Goal: Information Seeking & Learning: Learn about a topic

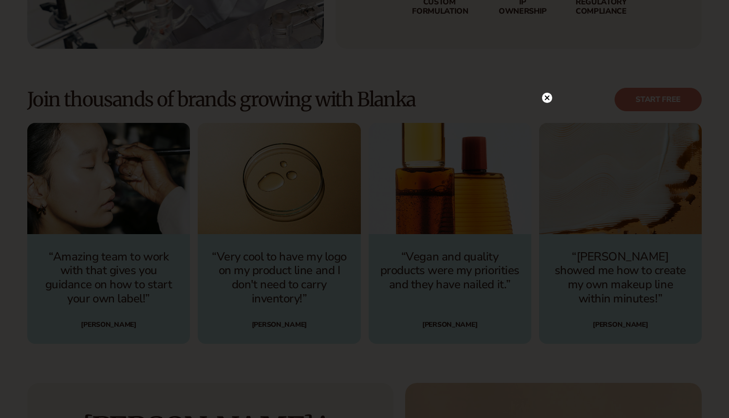
scroll to position [2590, 0]
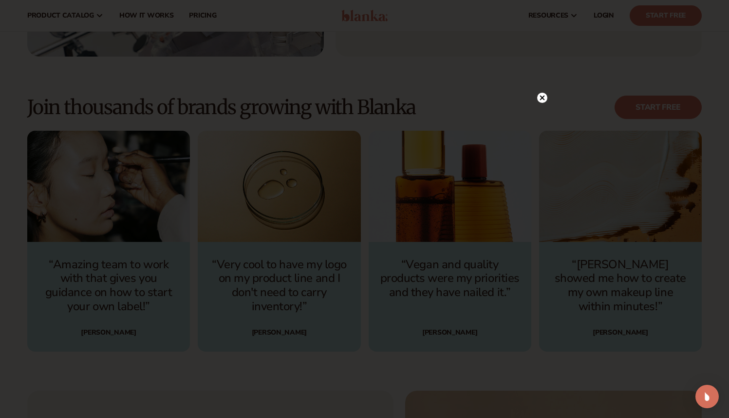
click at [543, 95] on circle at bounding box center [542, 98] width 10 height 10
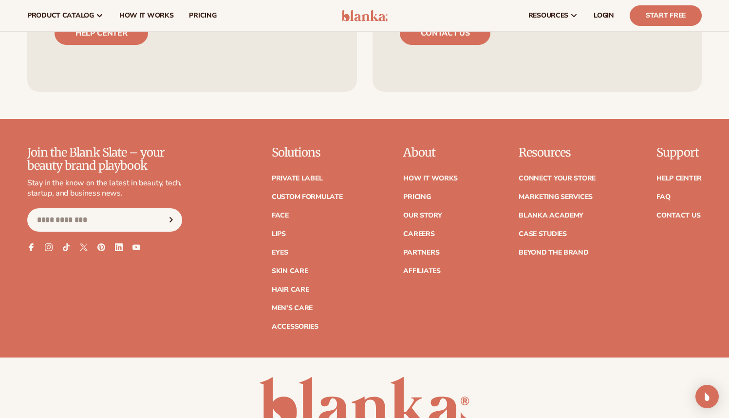
scroll to position [3852, 0]
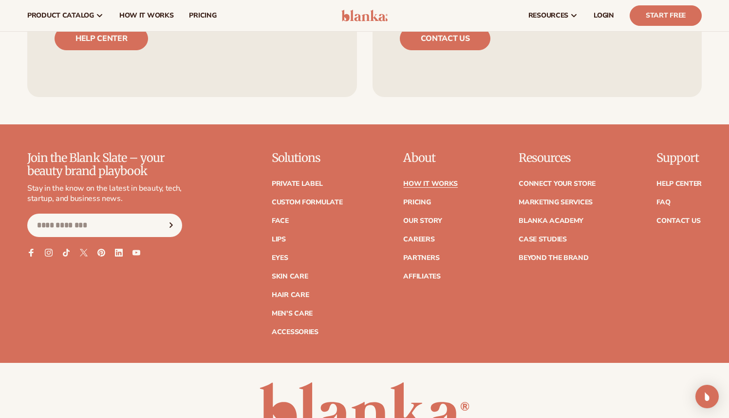
click at [421, 181] on link "How It Works" at bounding box center [430, 183] width 55 height 7
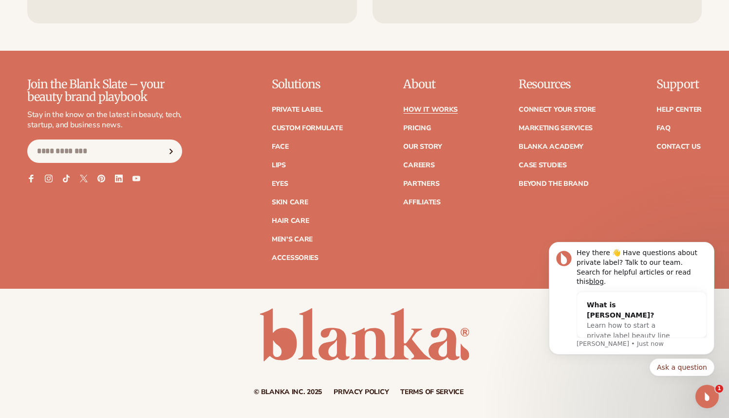
scroll to position [2236, 0]
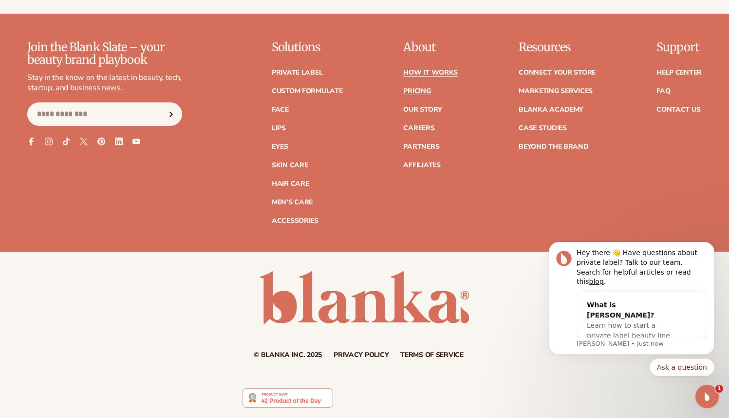
click at [420, 93] on link "Pricing" at bounding box center [416, 91] width 27 height 7
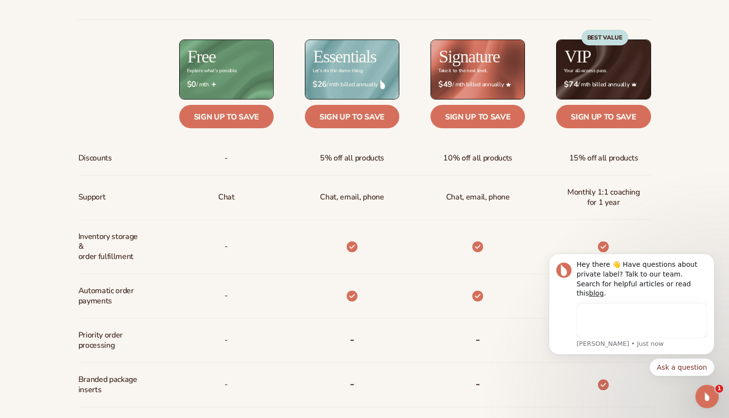
scroll to position [405, 0]
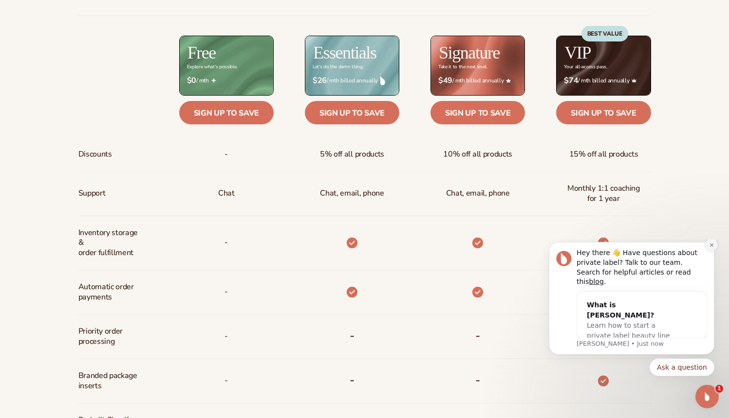
click at [712, 248] on icon "Dismiss notification" at bounding box center [712, 244] width 5 height 5
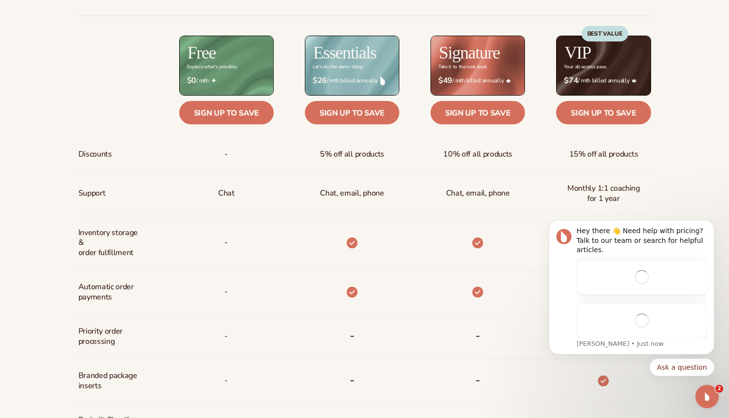
scroll to position [0, 0]
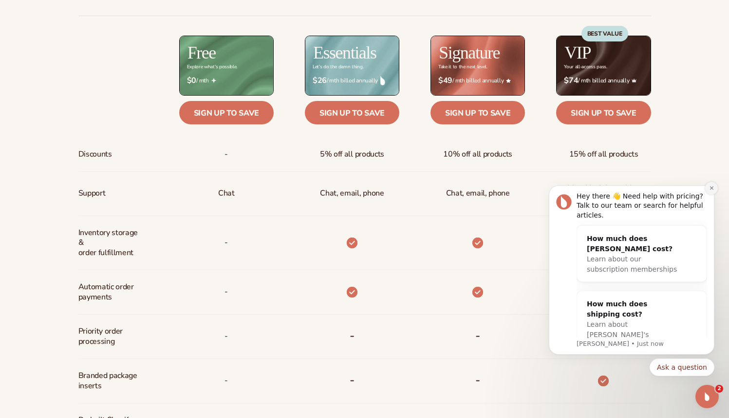
click at [712, 192] on button "Dismiss notification" at bounding box center [712, 188] width 13 height 13
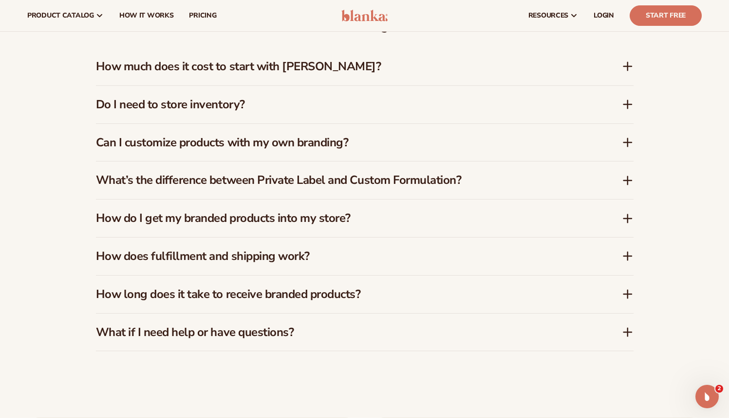
scroll to position [1428, 0]
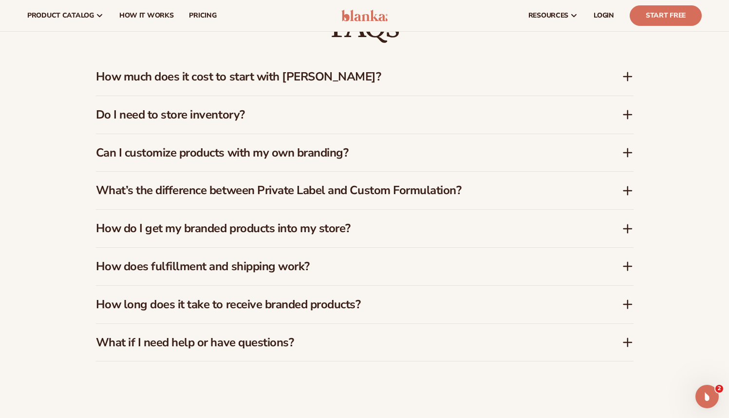
click at [628, 84] on div "How much does it cost to start with Blanka?" at bounding box center [365, 77] width 538 height 38
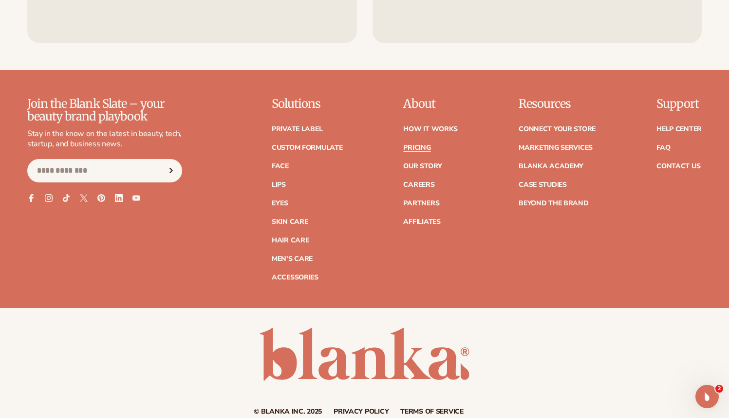
scroll to position [2059, 0]
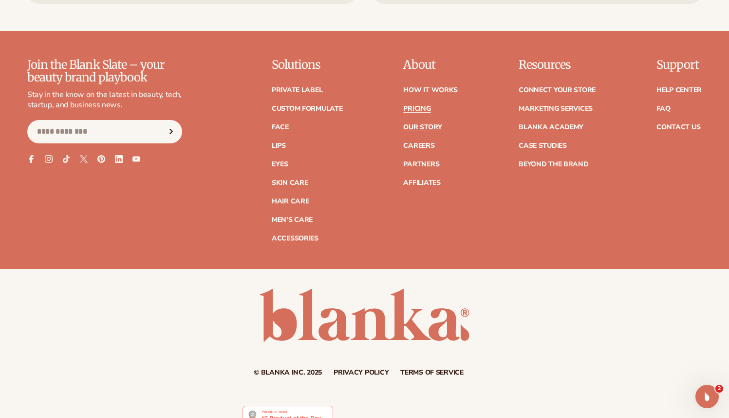
click at [432, 124] on link "Our Story" at bounding box center [422, 127] width 38 height 7
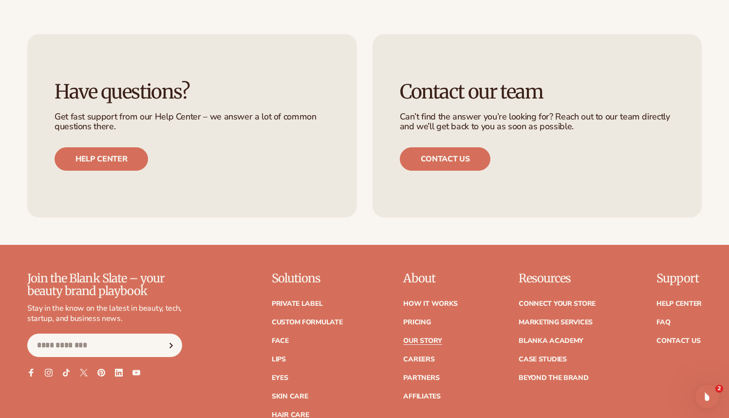
scroll to position [2516, 0]
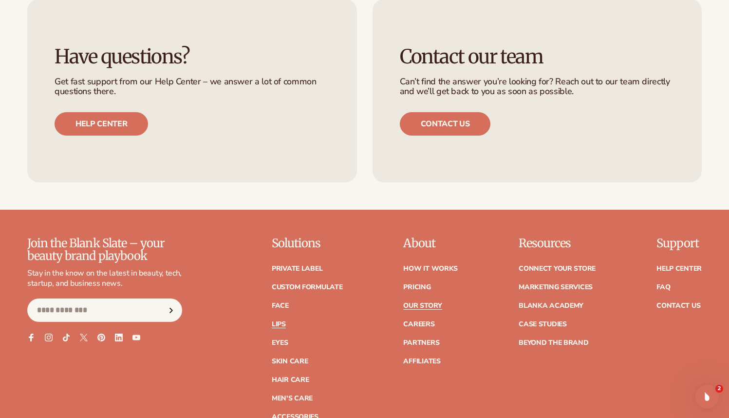
click at [285, 321] on link "Lips" at bounding box center [279, 324] width 14 height 7
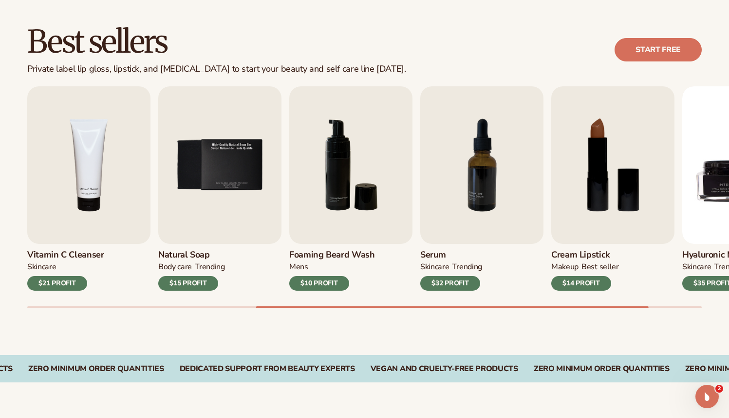
click at [200, 334] on div "Best sellers Private label lip gloss, lipstick, and lip balm to start your beau…" at bounding box center [364, 176] width 729 height 357
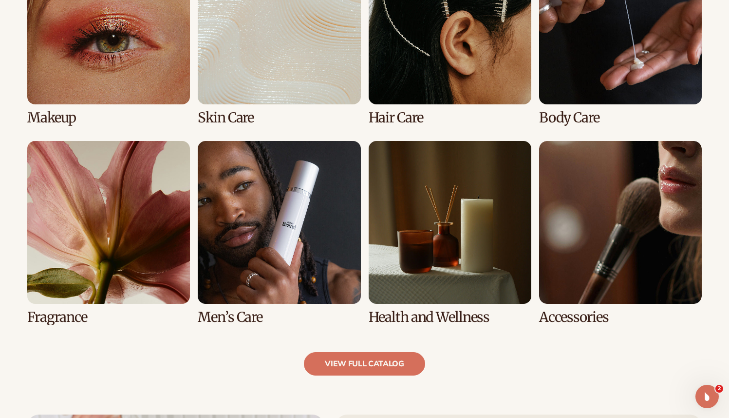
scroll to position [806, 0]
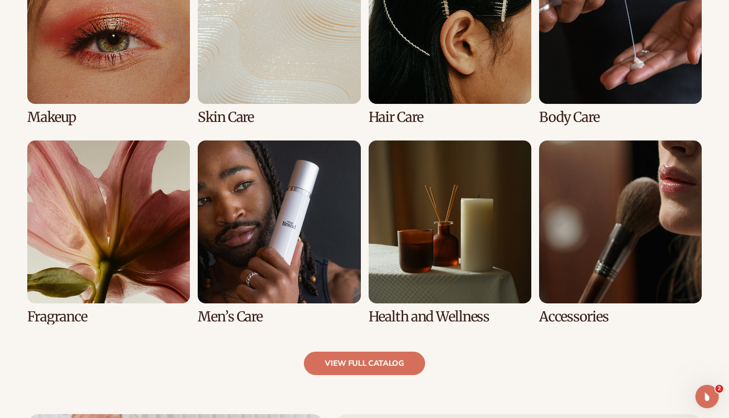
click at [393, 264] on link "7 / 8" at bounding box center [450, 232] width 163 height 184
click at [444, 308] on link "7 / 8" at bounding box center [450, 232] width 163 height 184
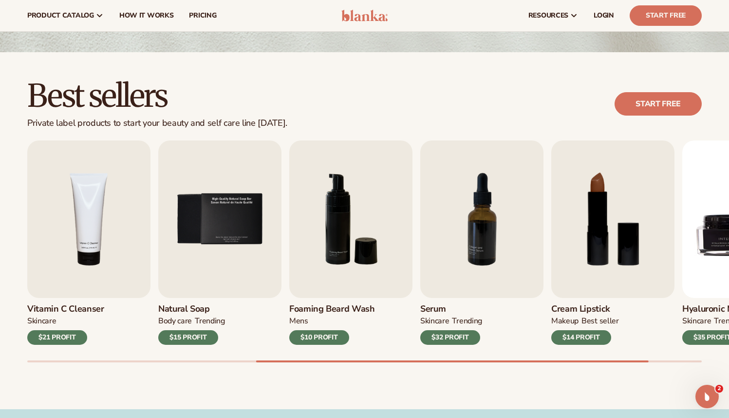
scroll to position [199, 0]
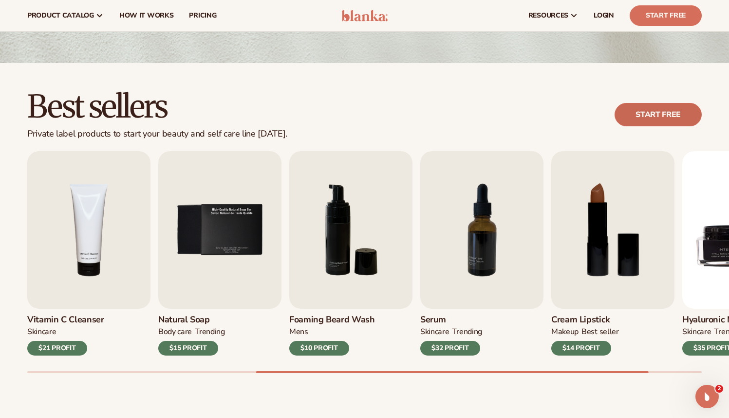
click at [671, 112] on link "Start free" at bounding box center [658, 114] width 87 height 23
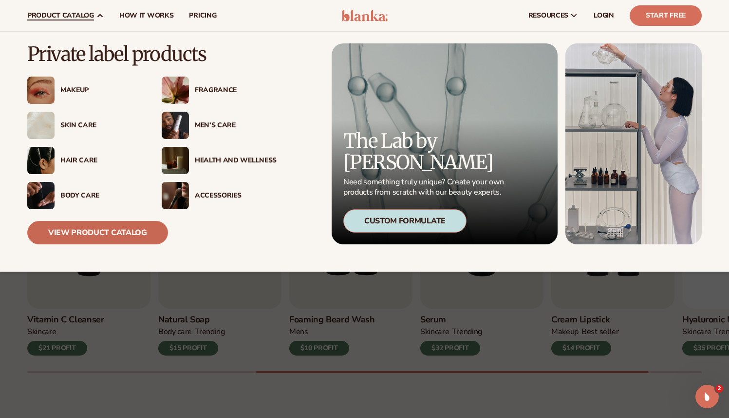
click at [91, 233] on link "View Product Catalog" at bounding box center [97, 232] width 141 height 23
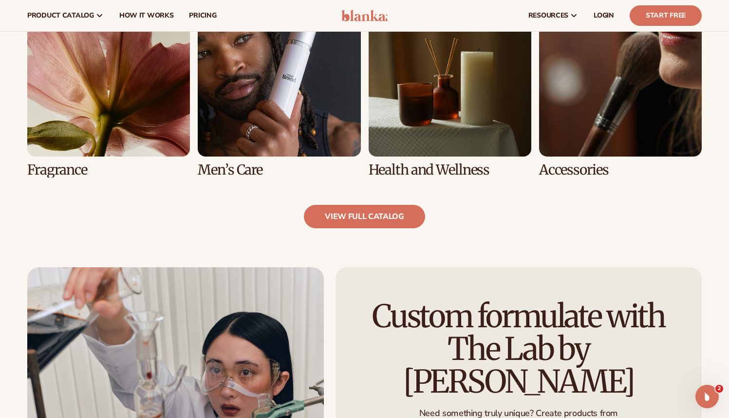
scroll to position [878, 0]
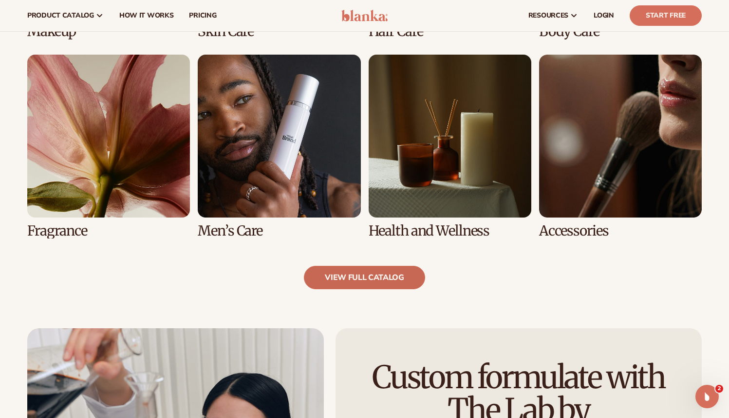
click at [368, 269] on link "view full catalog" at bounding box center [364, 277] width 121 height 23
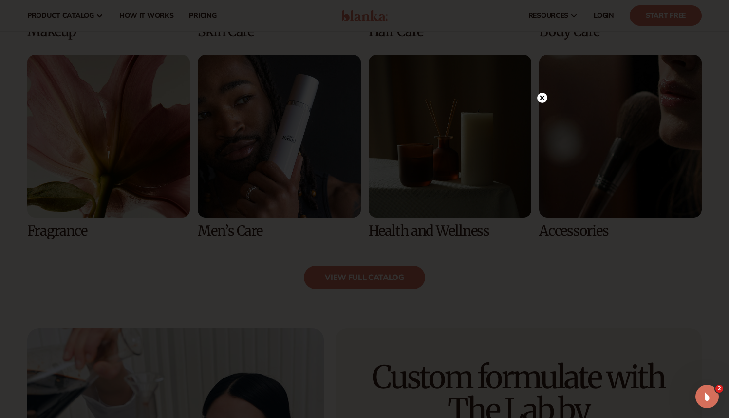
click at [542, 103] on circle at bounding box center [542, 98] width 10 height 10
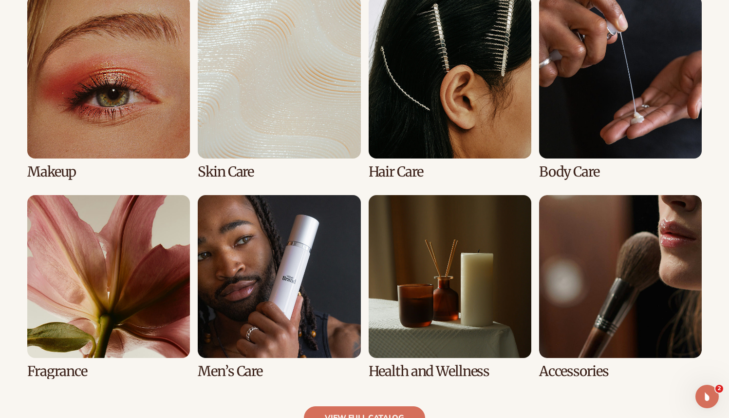
scroll to position [803, 0]
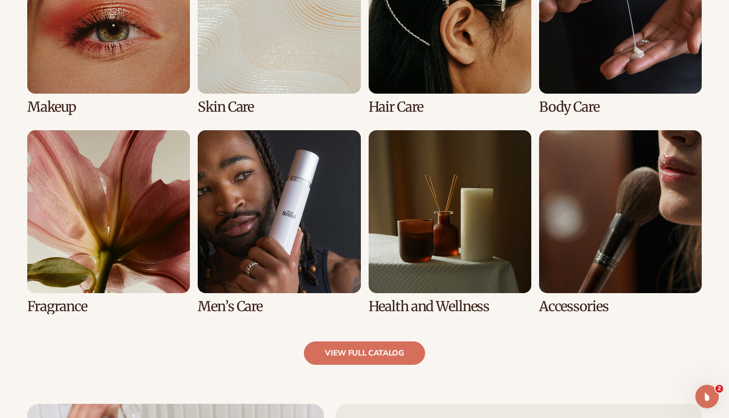
click at [164, 257] on link "5 / 8" at bounding box center [108, 222] width 163 height 184
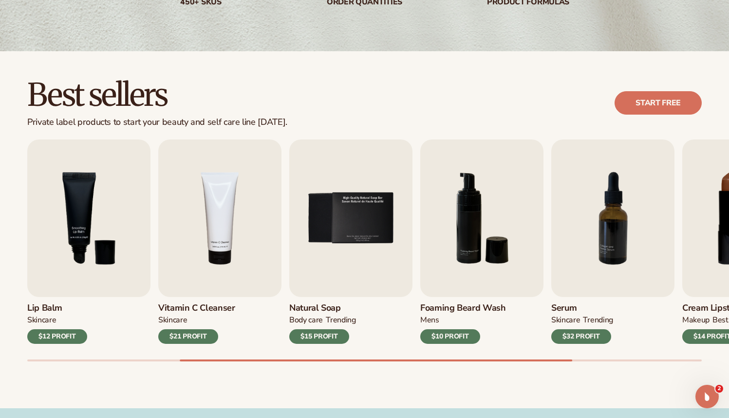
scroll to position [228, 0]
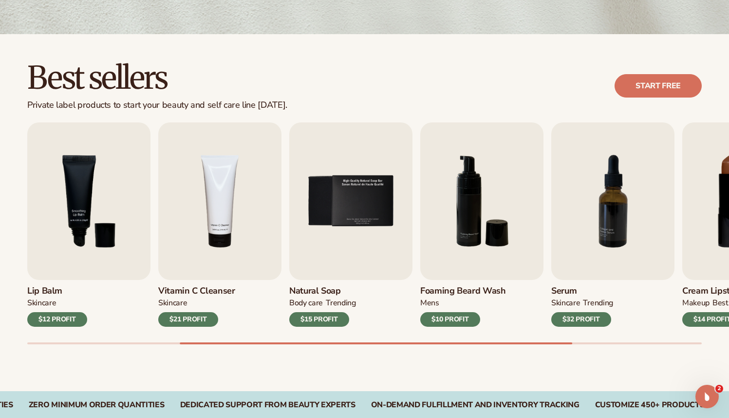
drag, startPoint x: 303, startPoint y: 342, endPoint x: 207, endPoint y: 345, distance: 96.6
click at [207, 346] on div "Best sellers Private label products to start your beauty and self care line [DA…" at bounding box center [364, 212] width 729 height 357
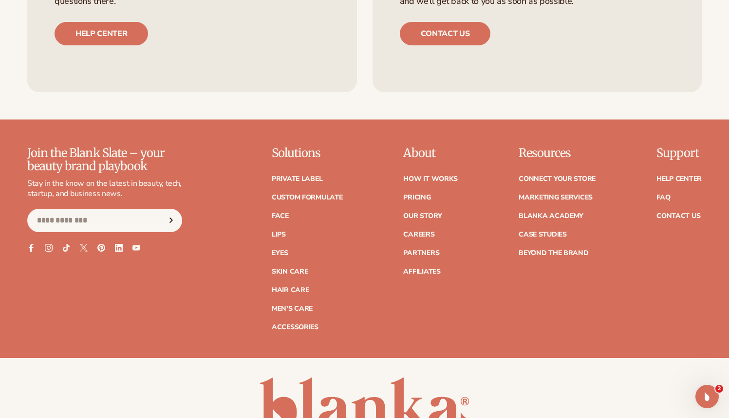
scroll to position [1763, 0]
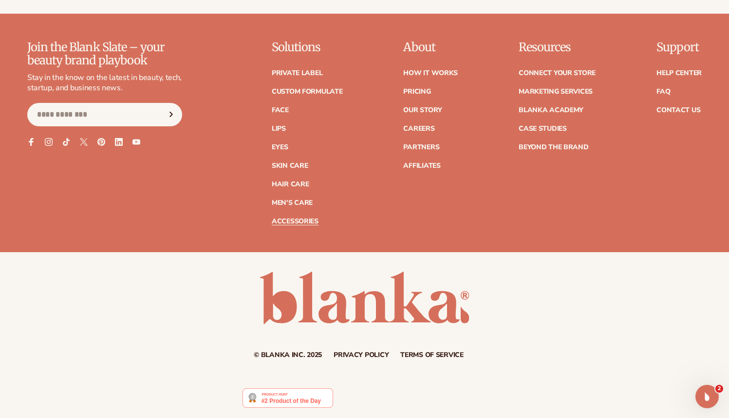
click at [291, 224] on link "Accessories" at bounding box center [295, 221] width 47 height 7
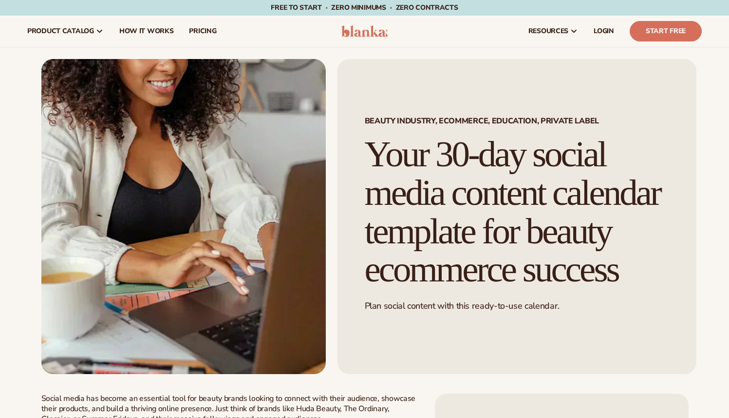
scroll to position [47, 0]
click at [85, 31] on span "product catalog" at bounding box center [60, 31] width 67 height 8
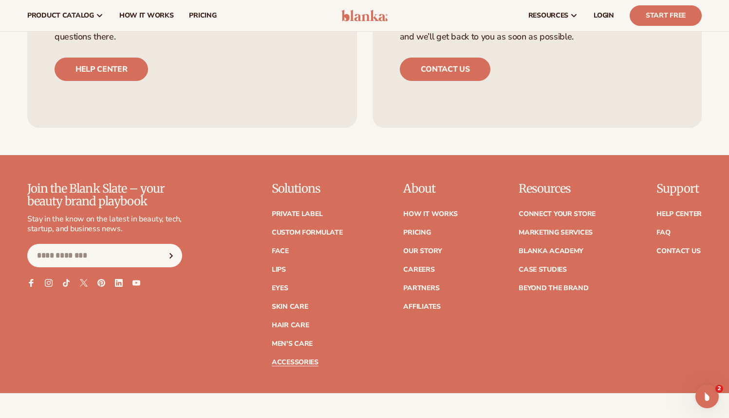
scroll to position [1675, 0]
